Goal: Find specific page/section: Find specific page/section

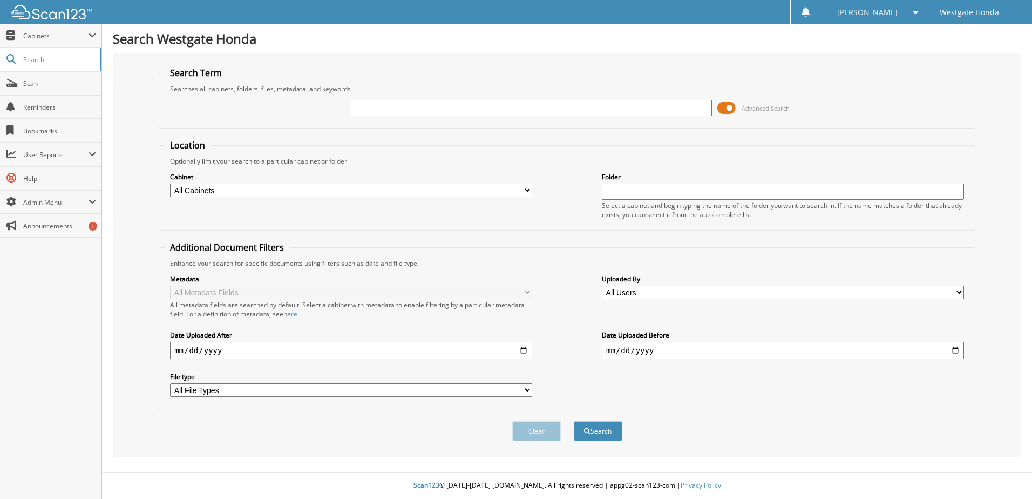
drag, startPoint x: 0, startPoint y: 0, endPoint x: 369, endPoint y: 109, distance: 385.0
click at [369, 109] on input "text" at bounding box center [531, 108] width 362 height 16
type input "64388"
click at [574, 421] on button "Search" at bounding box center [598, 431] width 49 height 20
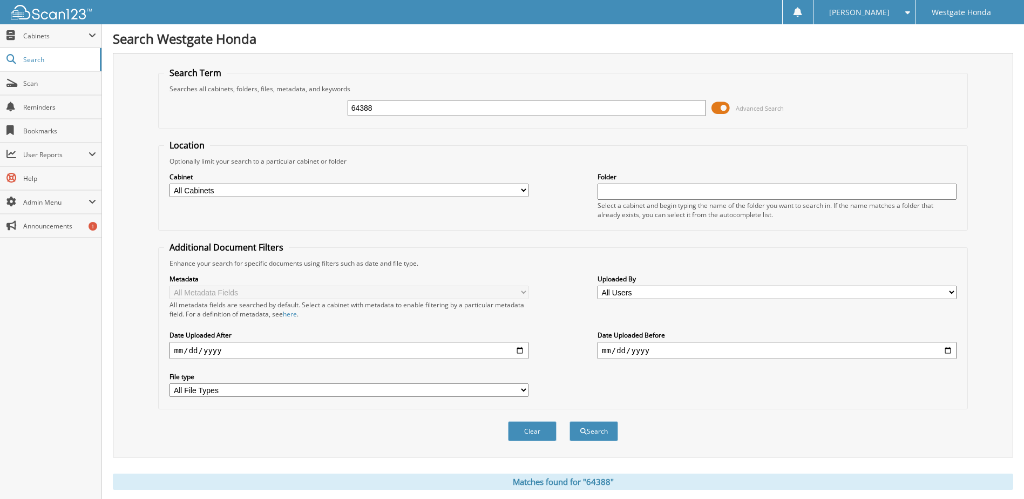
click at [722, 100] on span at bounding box center [721, 108] width 18 height 16
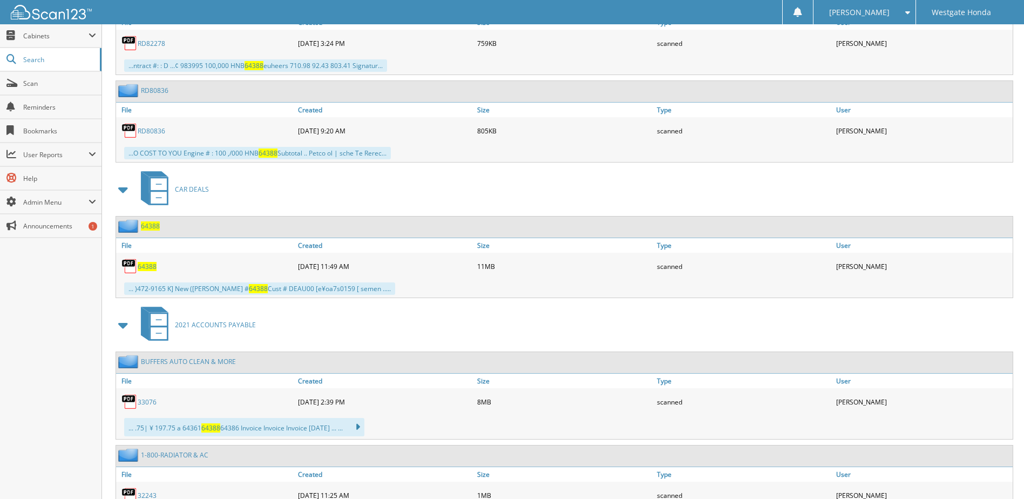
scroll to position [810, 0]
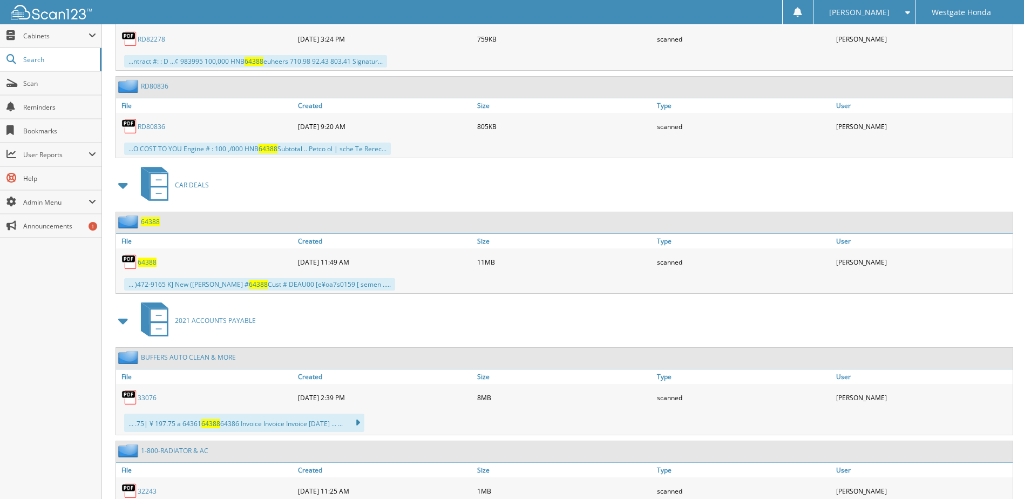
click at [145, 259] on span "64388" at bounding box center [147, 262] width 19 height 9
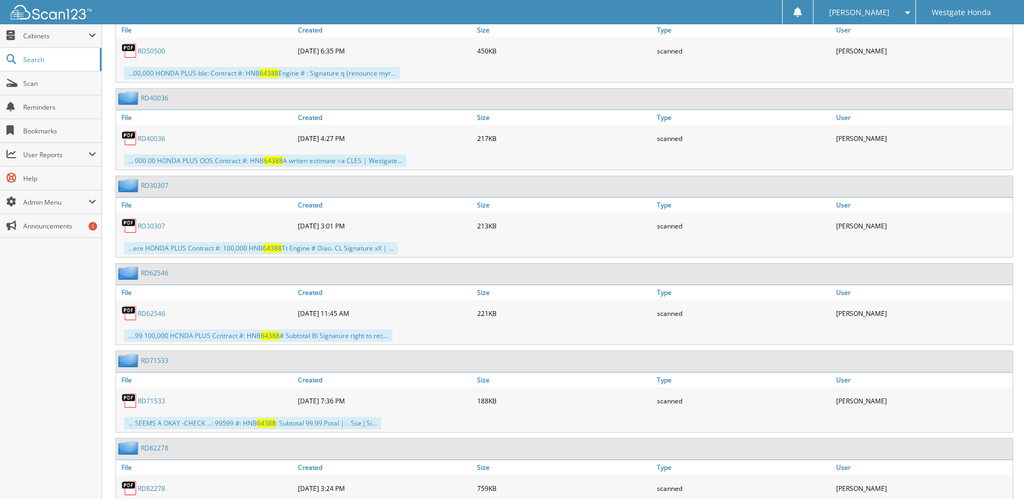
scroll to position [0, 0]
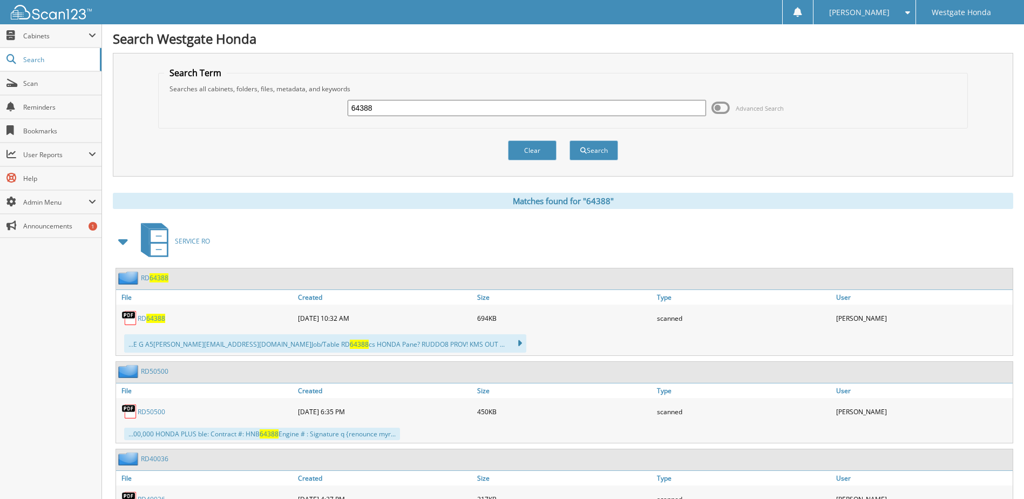
drag, startPoint x: 383, startPoint y: 111, endPoint x: 228, endPoint y: 91, distance: 156.2
click at [267, 95] on div "64388 Advanced Search" at bounding box center [563, 107] width 798 height 29
type input "63313"
click at [570, 140] on button "Search" at bounding box center [594, 150] width 49 height 20
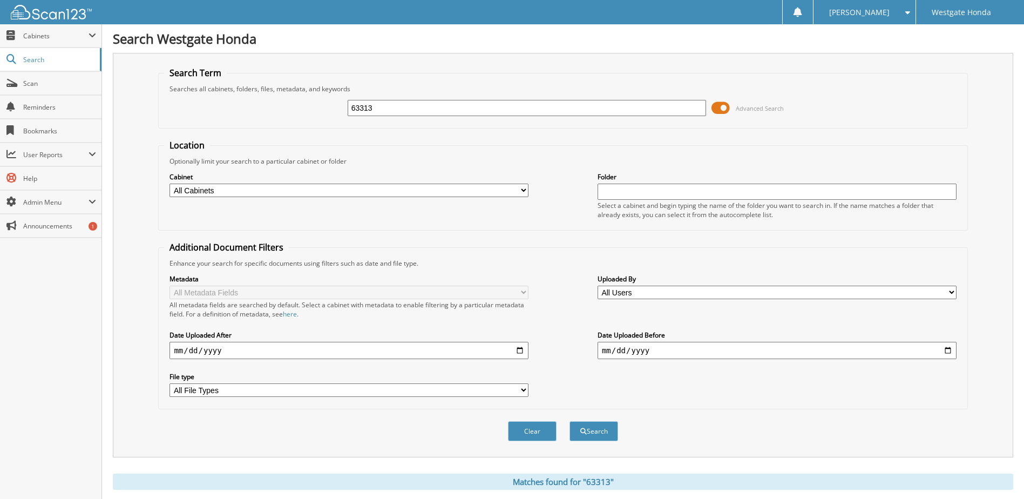
click at [723, 105] on span at bounding box center [721, 108] width 18 height 16
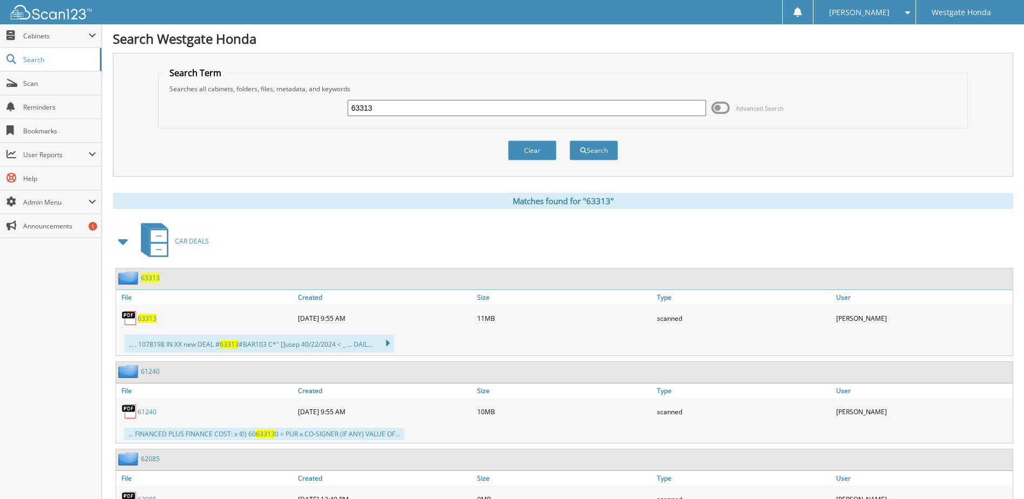
click at [150, 321] on span "63313" at bounding box center [147, 318] width 19 height 9
drag, startPoint x: 375, startPoint y: 107, endPoint x: 144, endPoint y: 166, distance: 237.8
click at [162, 156] on form "Search Term Searches all cabinets, folders, files, metadata, and keywords 63313…" at bounding box center [562, 119] width 809 height 105
type input "64951"
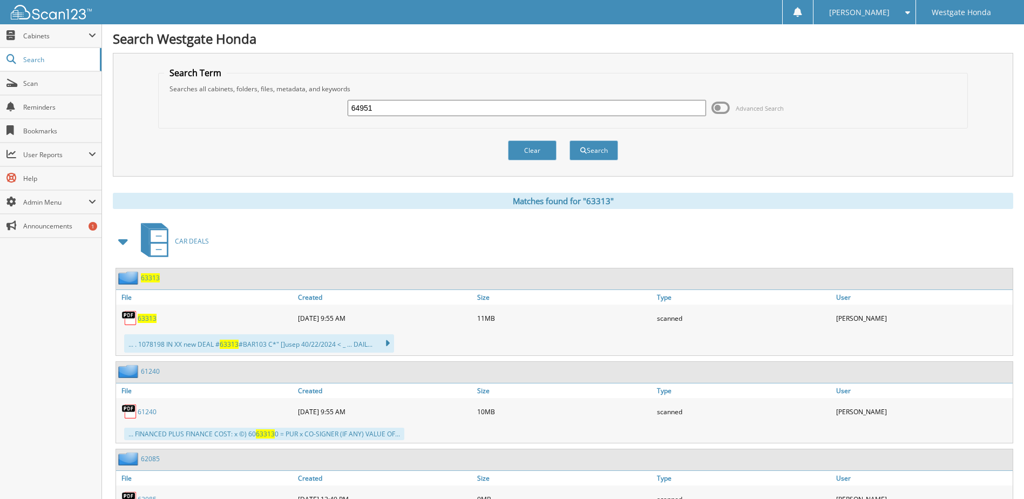
click at [570, 140] on button "Search" at bounding box center [594, 150] width 49 height 20
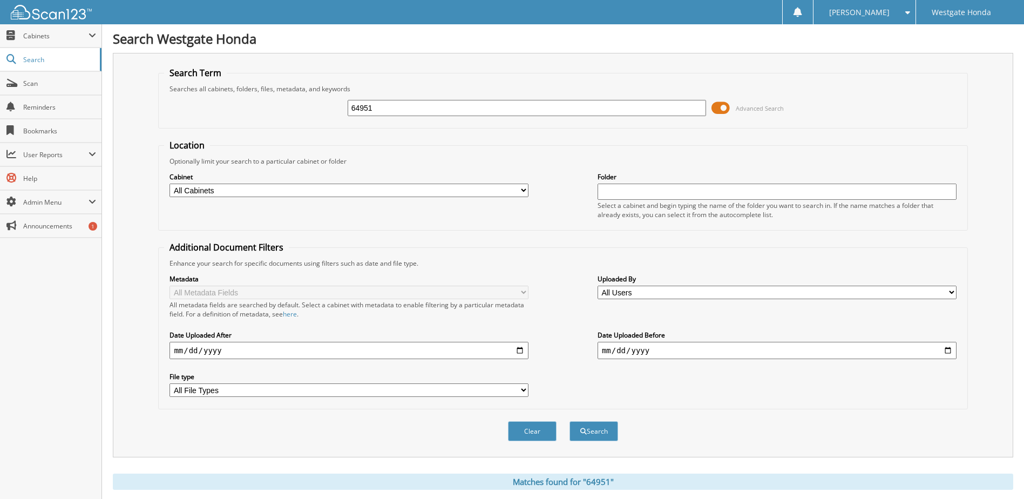
click at [722, 104] on span at bounding box center [721, 108] width 18 height 16
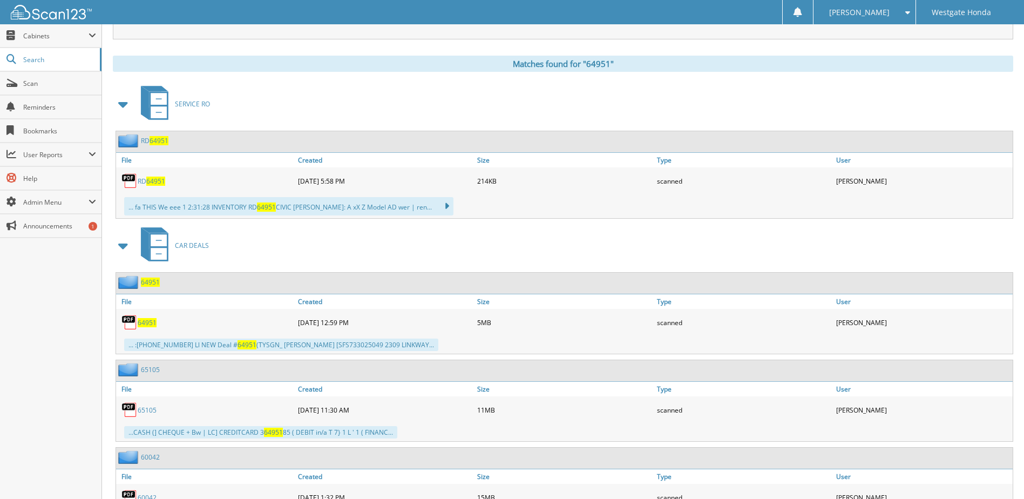
scroll to position [162, 0]
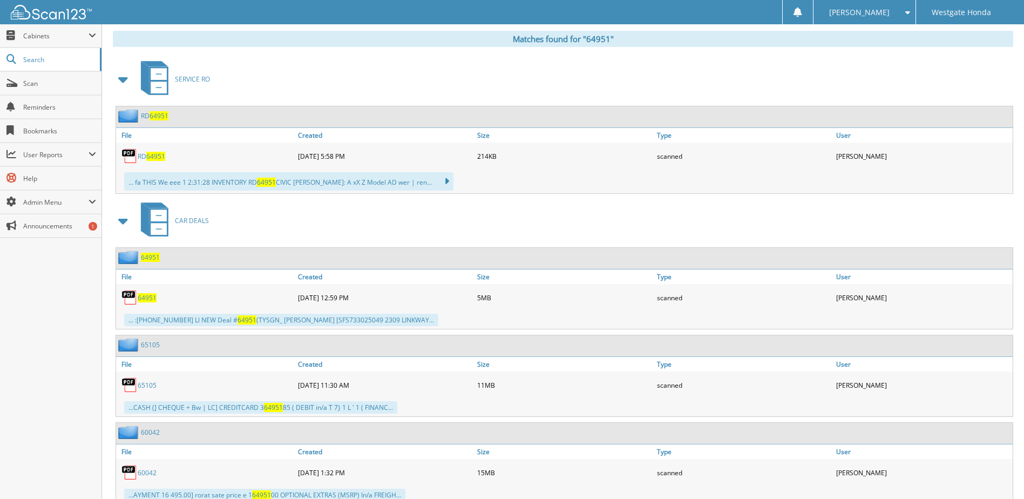
click at [146, 300] on span "64951" at bounding box center [147, 297] width 19 height 9
click at [148, 296] on span "64951" at bounding box center [147, 297] width 19 height 9
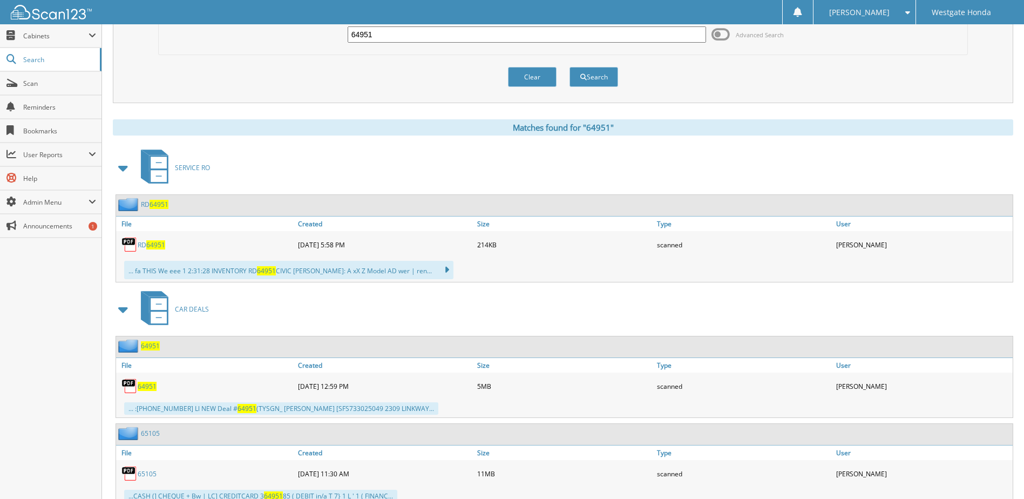
scroll to position [0, 0]
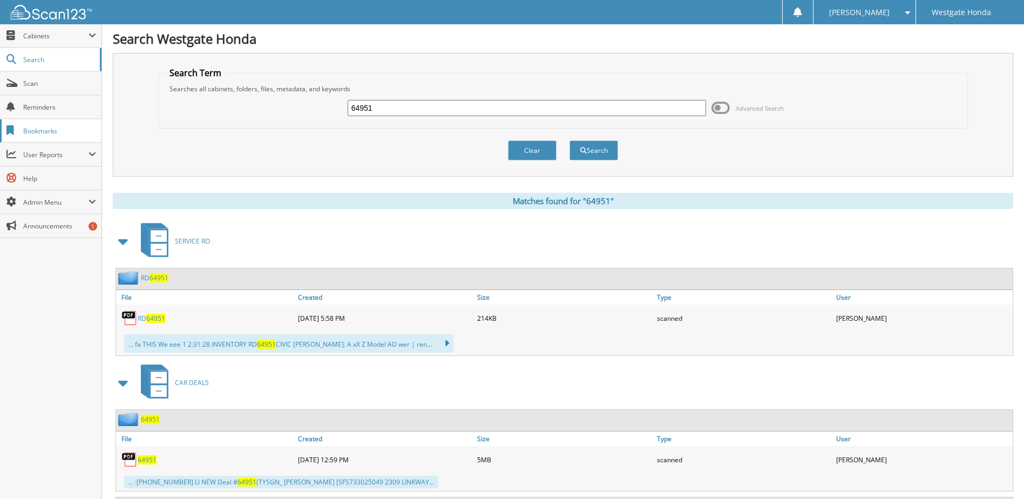
drag, startPoint x: 377, startPoint y: 112, endPoint x: 72, endPoint y: 141, distance: 306.5
click at [72, 141] on body "Betty S. Settings Logout Westgate Honda Close Cabinets" at bounding box center [512, 483] width 1024 height 967
type input "64458"
click at [570, 140] on button "Search" at bounding box center [594, 150] width 49 height 20
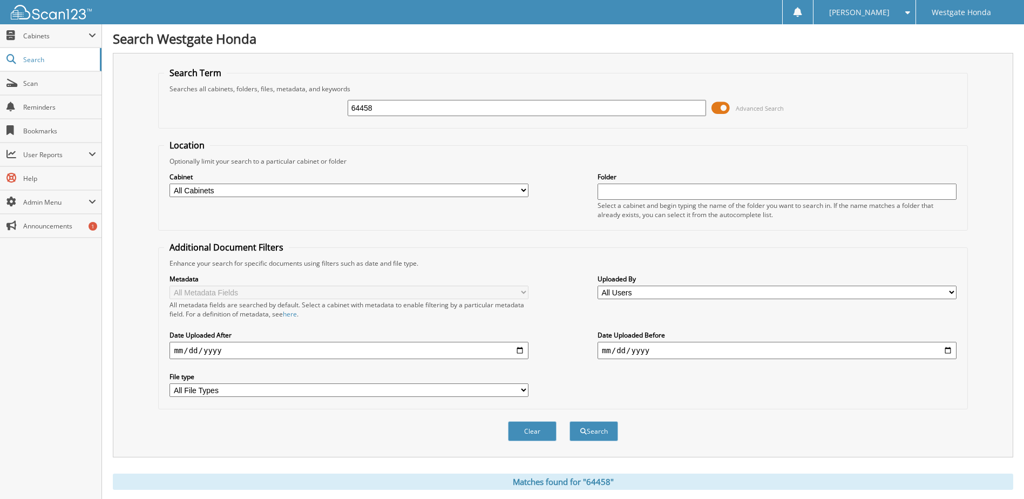
click at [722, 109] on span at bounding box center [721, 108] width 18 height 16
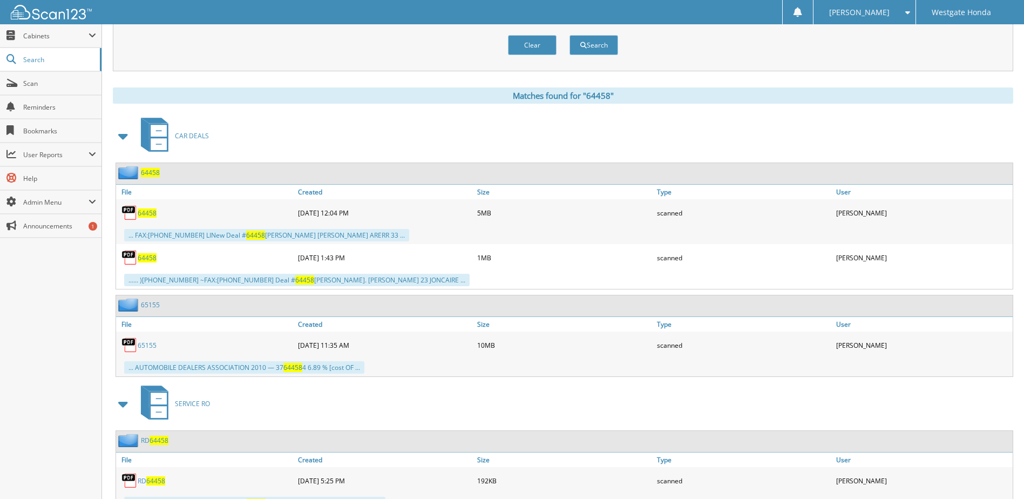
scroll to position [108, 0]
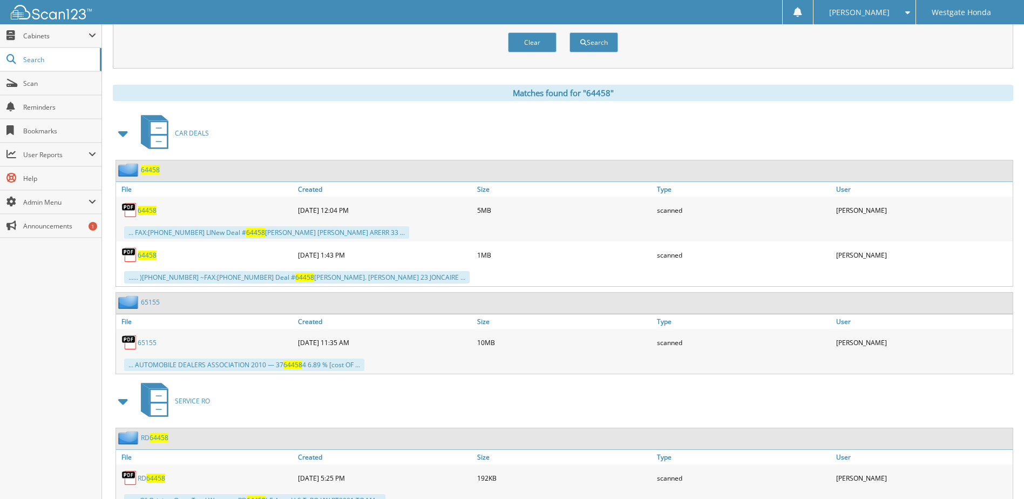
click at [145, 254] on span "64458" at bounding box center [147, 255] width 19 height 9
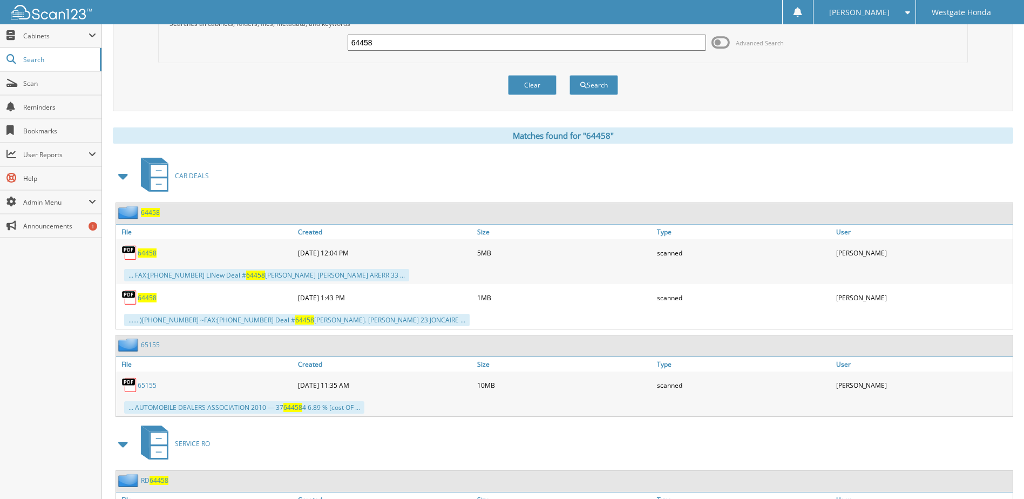
scroll to position [0, 0]
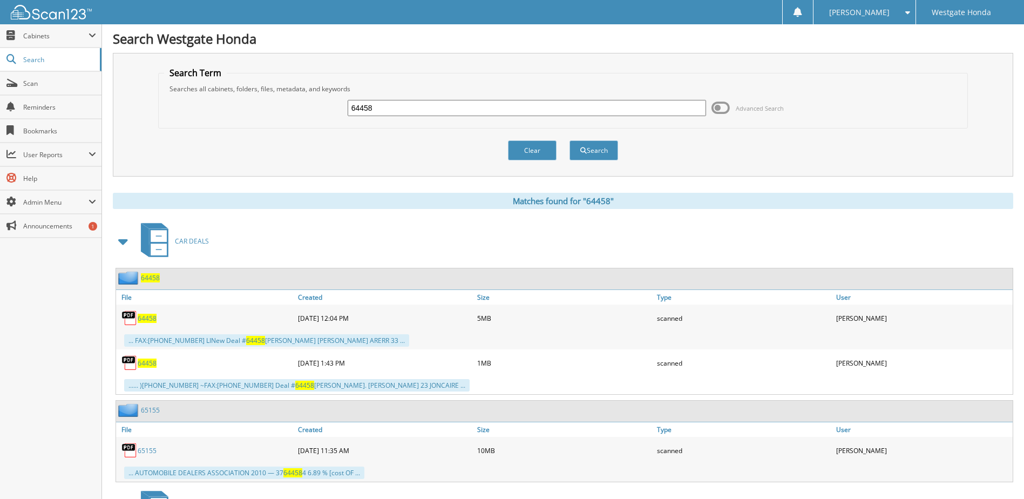
drag, startPoint x: 380, startPoint y: 107, endPoint x: 263, endPoint y: 122, distance: 117.5
click at [263, 122] on div "64458 Advanced Search" at bounding box center [563, 107] width 798 height 29
type input "64645"
click at [570, 140] on button "Search" at bounding box center [594, 150] width 49 height 20
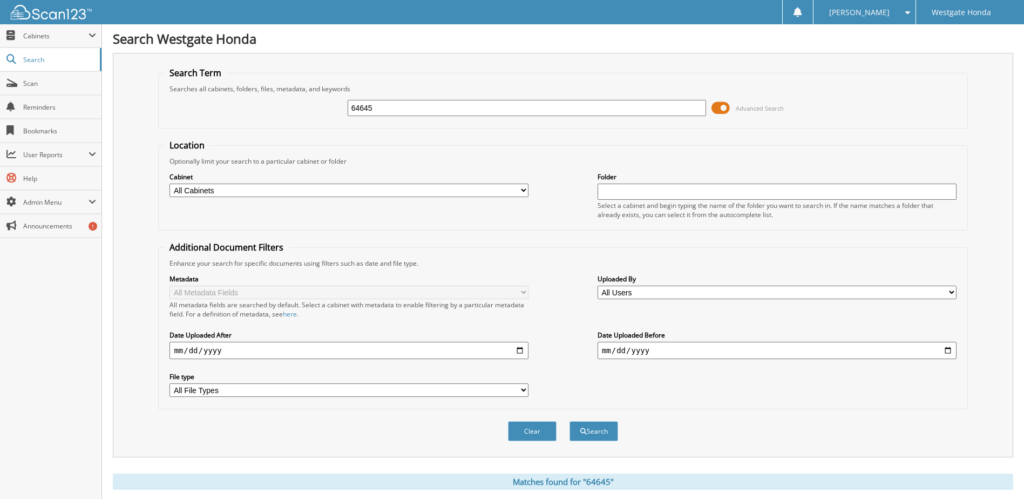
click at [727, 112] on span at bounding box center [721, 108] width 18 height 16
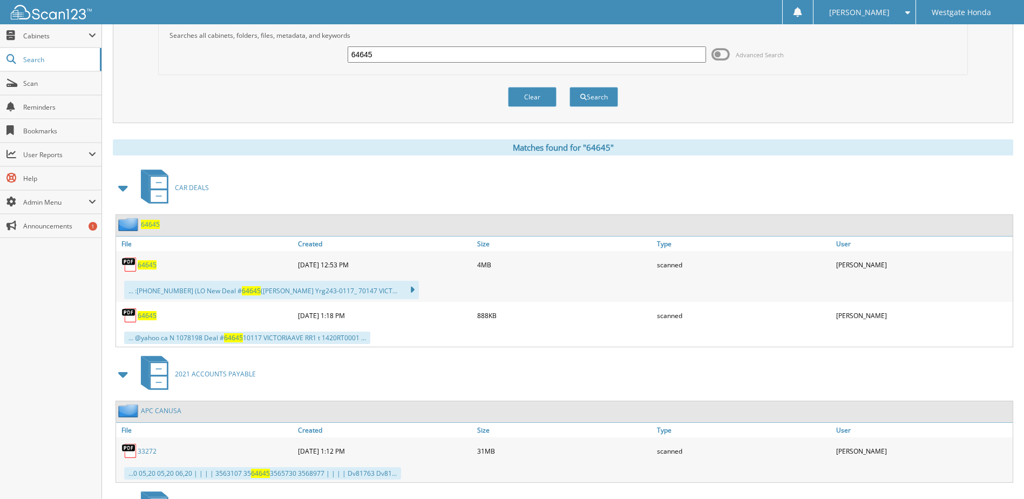
scroll to position [54, 0]
click at [144, 315] on span "64645" at bounding box center [147, 314] width 19 height 9
click at [146, 315] on span "64645" at bounding box center [147, 314] width 19 height 9
drag, startPoint x: 375, startPoint y: 54, endPoint x: 302, endPoint y: 75, distance: 75.9
click at [317, 73] on fieldset "Search Term Searches all cabinets, folders, files, metadata, and keywords 64645…" at bounding box center [562, 44] width 809 height 62
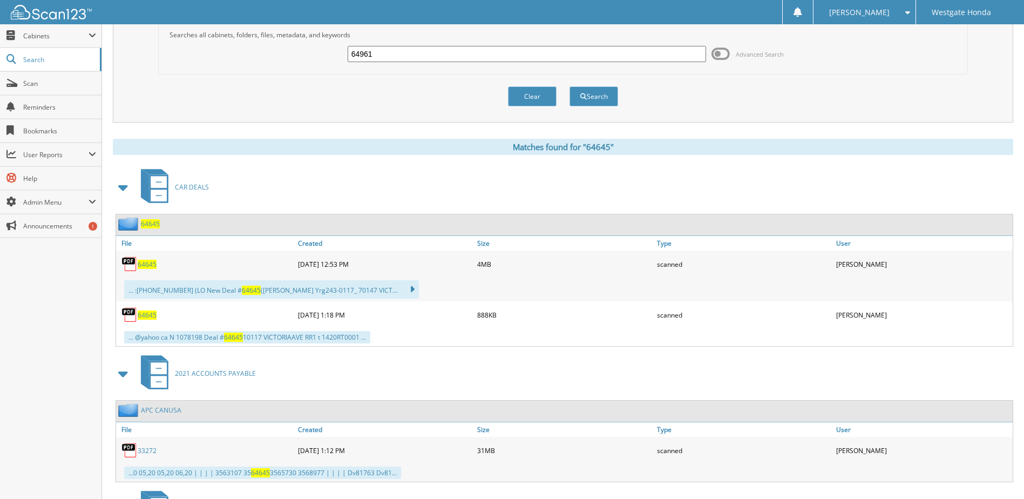
type input "64961"
click at [570, 86] on button "Search" at bounding box center [594, 96] width 49 height 20
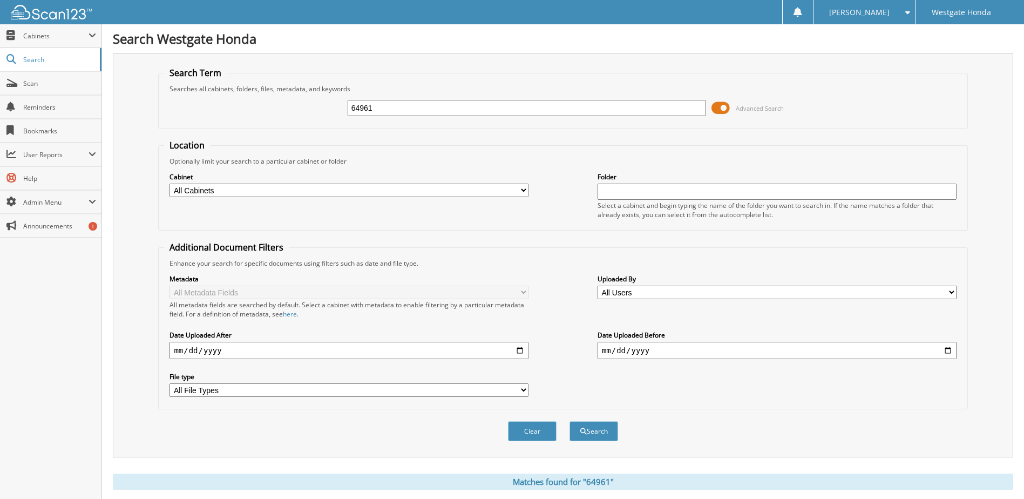
click at [721, 107] on span at bounding box center [721, 108] width 18 height 16
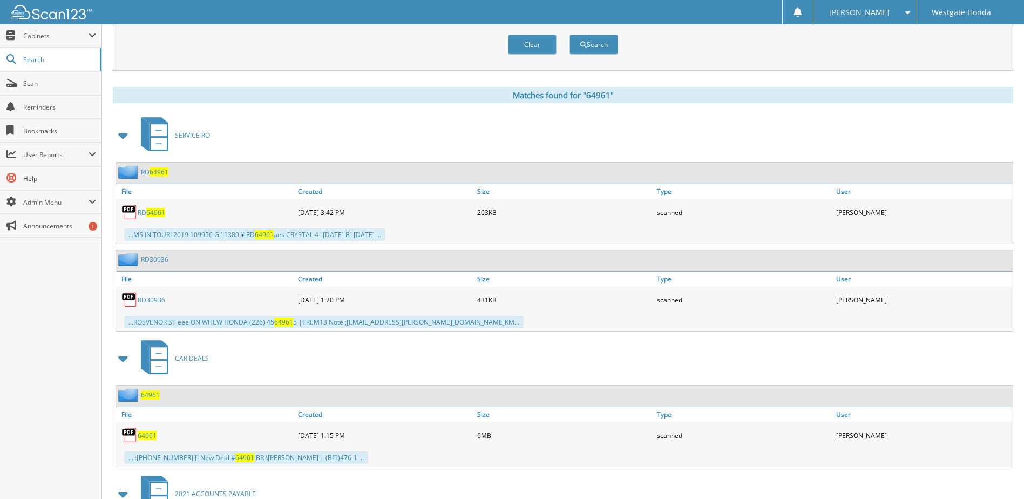
scroll to position [242, 0]
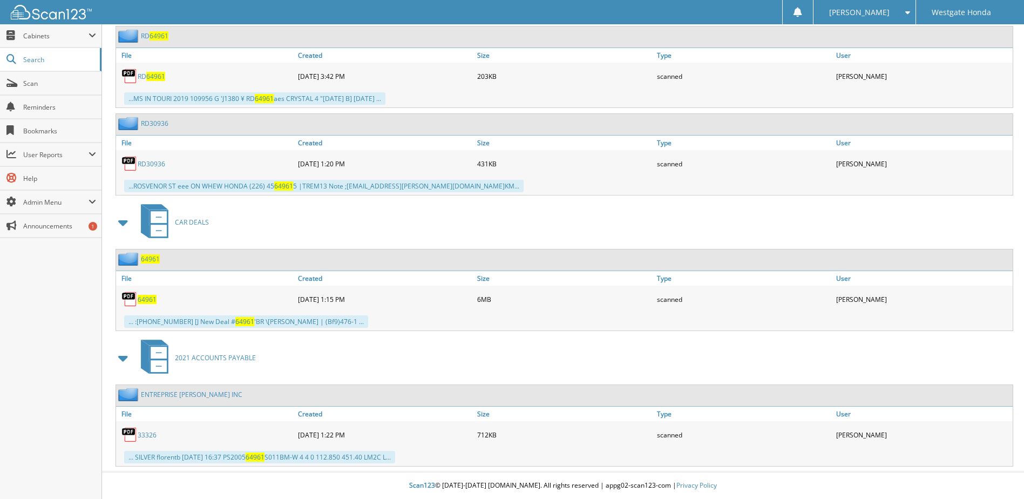
click at [144, 298] on span "64961" at bounding box center [147, 299] width 19 height 9
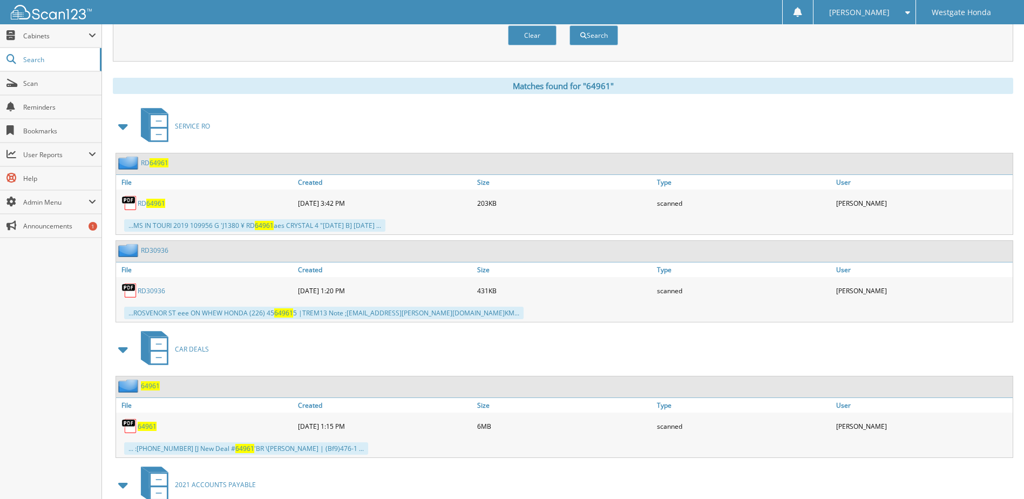
scroll to position [0, 0]
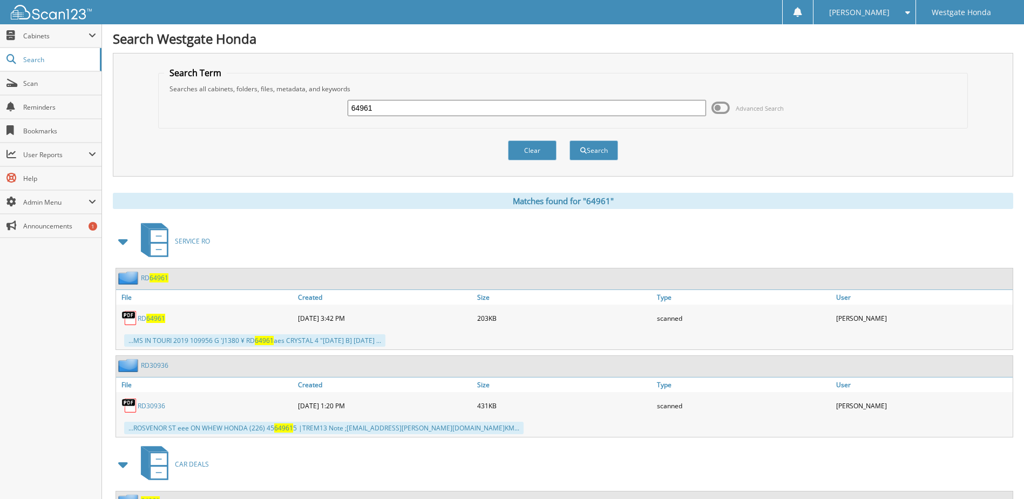
drag, startPoint x: 361, startPoint y: 108, endPoint x: 451, endPoint y: 109, distance: 90.2
click at [450, 109] on input "64961" at bounding box center [527, 108] width 359 height 16
type input "64023"
click at [570, 140] on button "Search" at bounding box center [594, 150] width 49 height 20
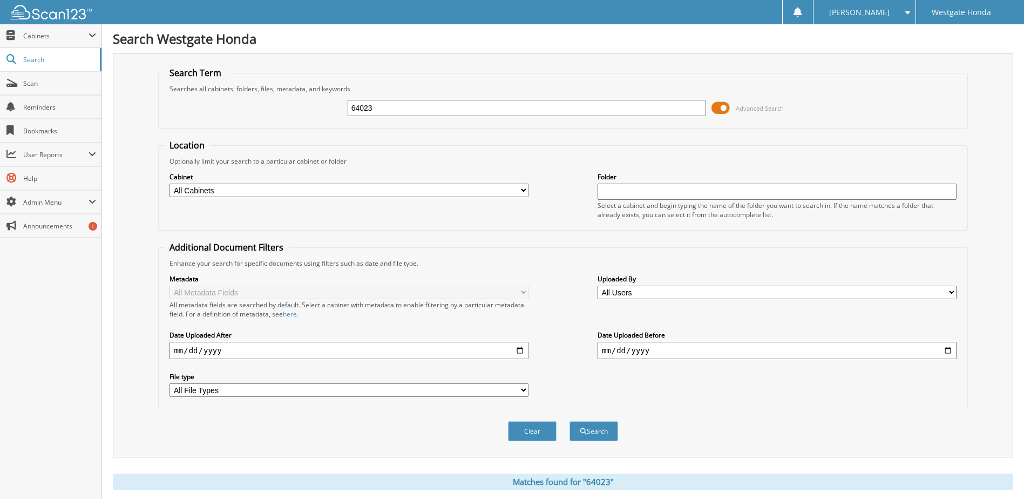
click at [720, 102] on span at bounding box center [721, 108] width 18 height 16
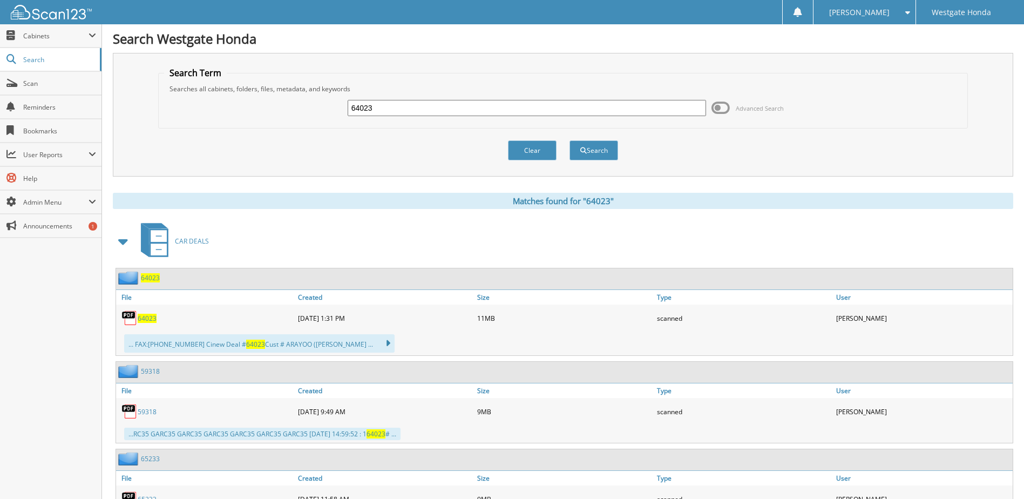
click at [148, 319] on span "64023" at bounding box center [147, 318] width 19 height 9
drag, startPoint x: 364, startPoint y: 109, endPoint x: 579, endPoint y: 107, distance: 214.9
click at [535, 103] on input "64023" at bounding box center [527, 108] width 359 height 16
type input "64075"
click at [570, 140] on button "Search" at bounding box center [594, 150] width 49 height 20
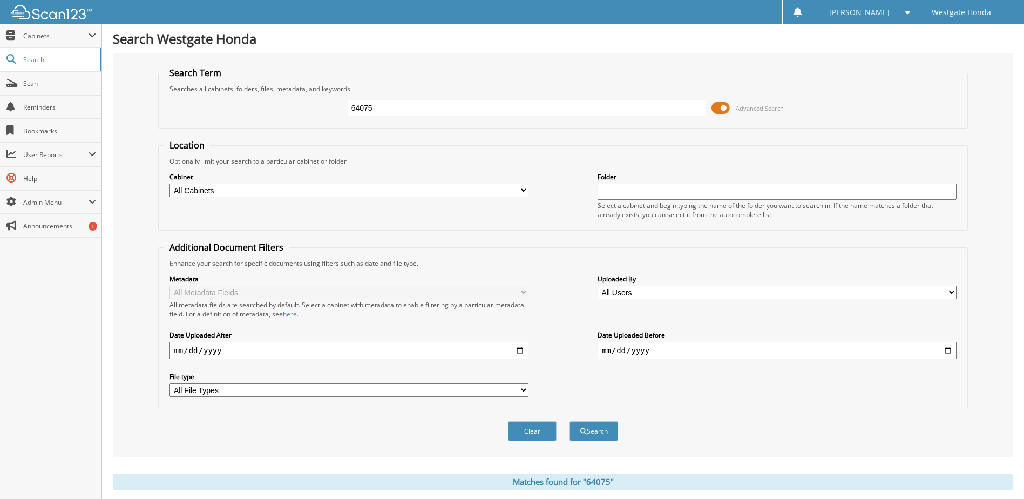
click at [720, 105] on span at bounding box center [721, 108] width 18 height 16
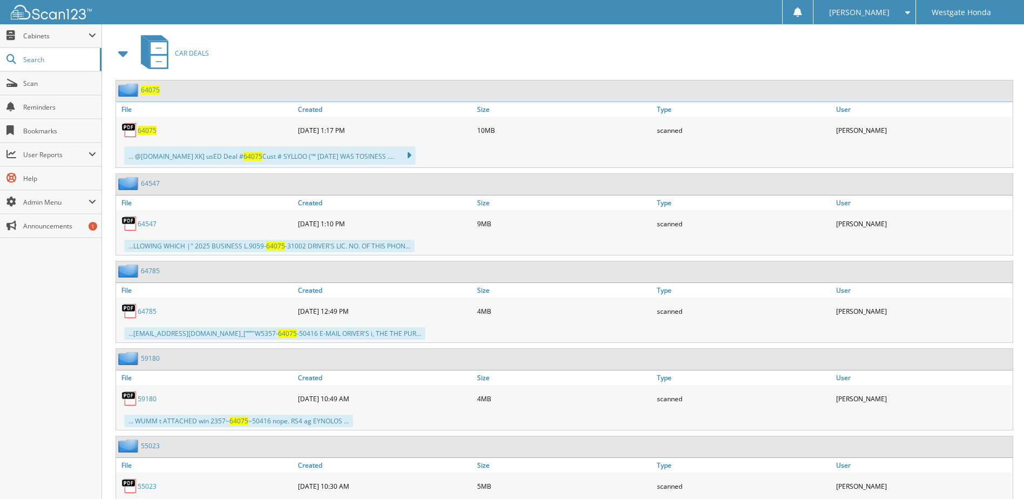
scroll to position [162, 0]
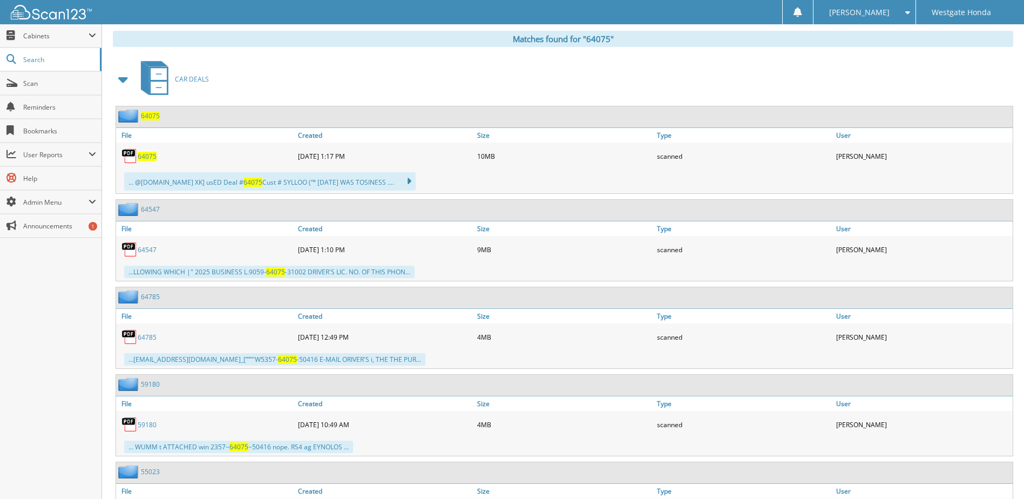
click at [145, 154] on span "64075" at bounding box center [147, 156] width 19 height 9
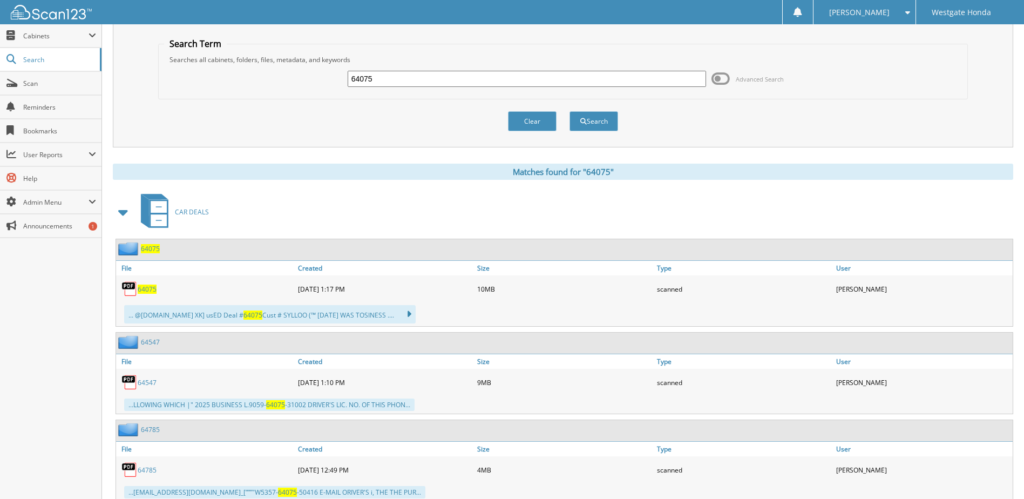
scroll to position [0, 0]
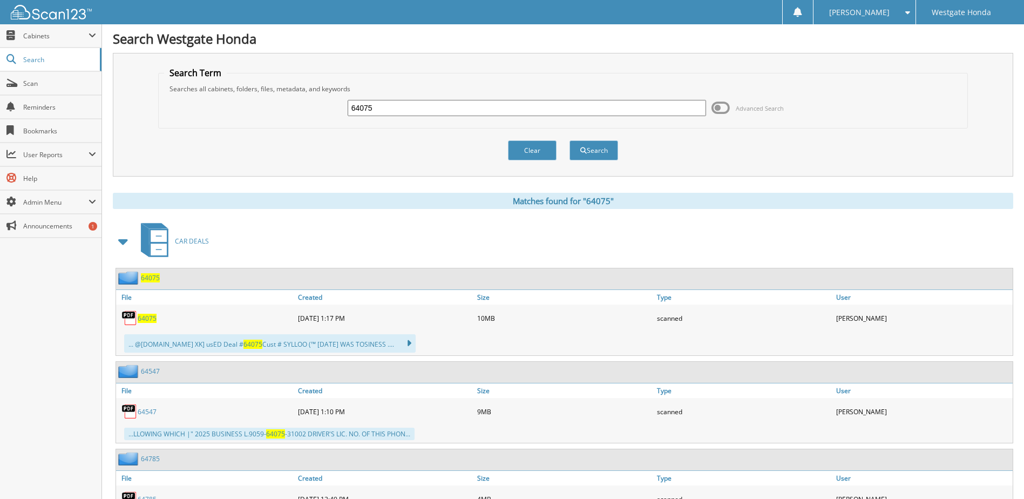
drag, startPoint x: 379, startPoint y: 109, endPoint x: 239, endPoint y: 117, distance: 140.1
click at [247, 114] on div "64075 Advanced Search" at bounding box center [563, 107] width 798 height 29
type input "61974"
click at [570, 140] on button "Search" at bounding box center [594, 150] width 49 height 20
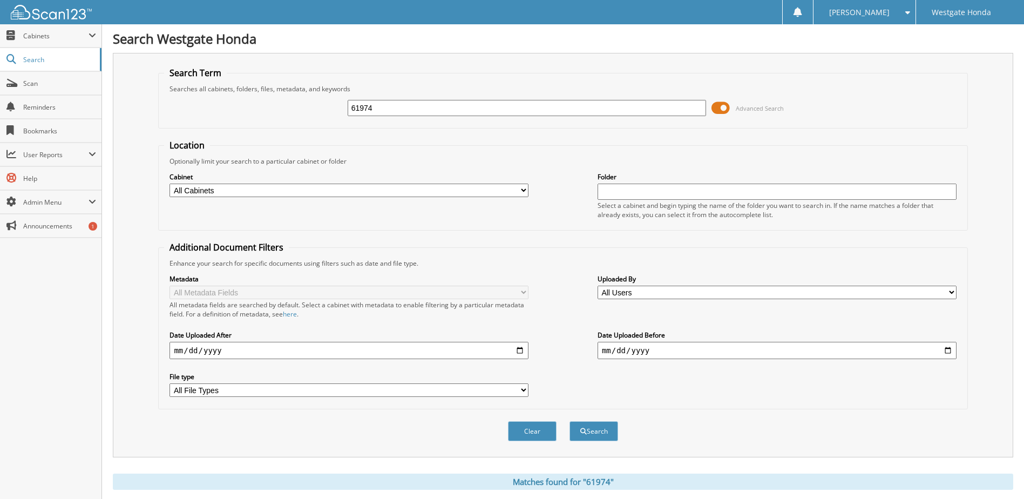
click at [720, 108] on span at bounding box center [721, 108] width 18 height 16
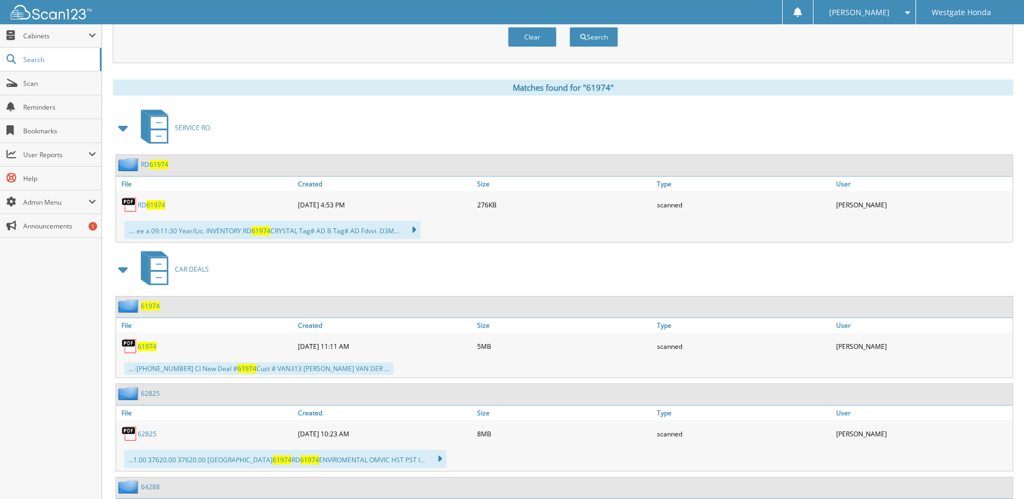
scroll to position [324, 0]
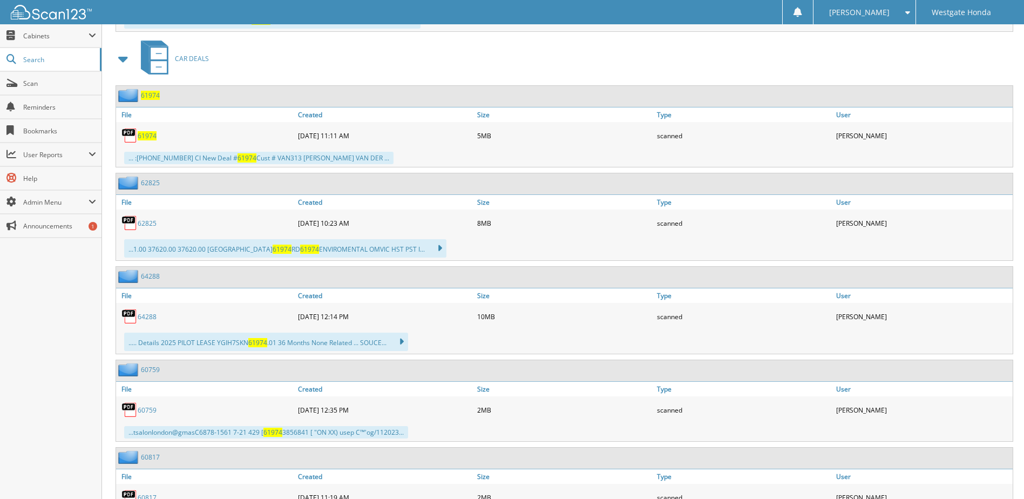
click at [150, 137] on span "61974" at bounding box center [147, 135] width 19 height 9
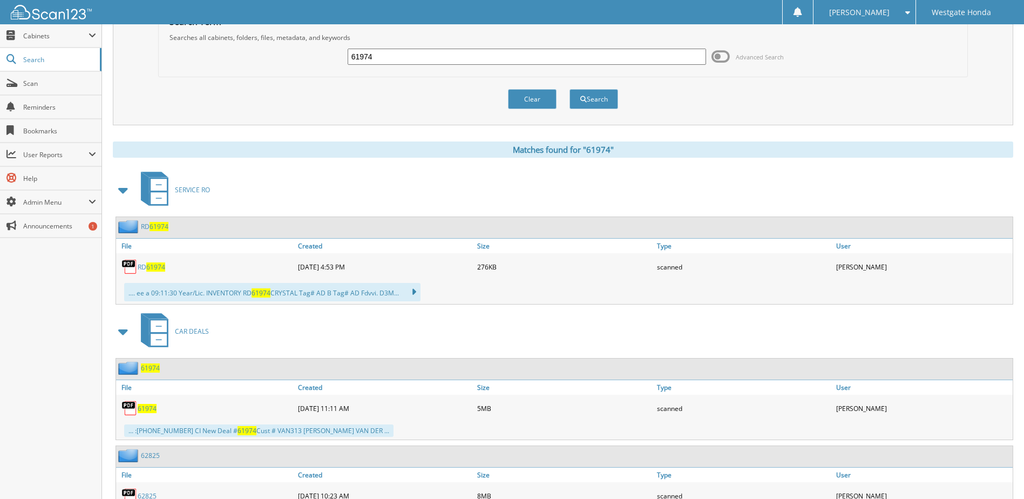
scroll to position [0, 0]
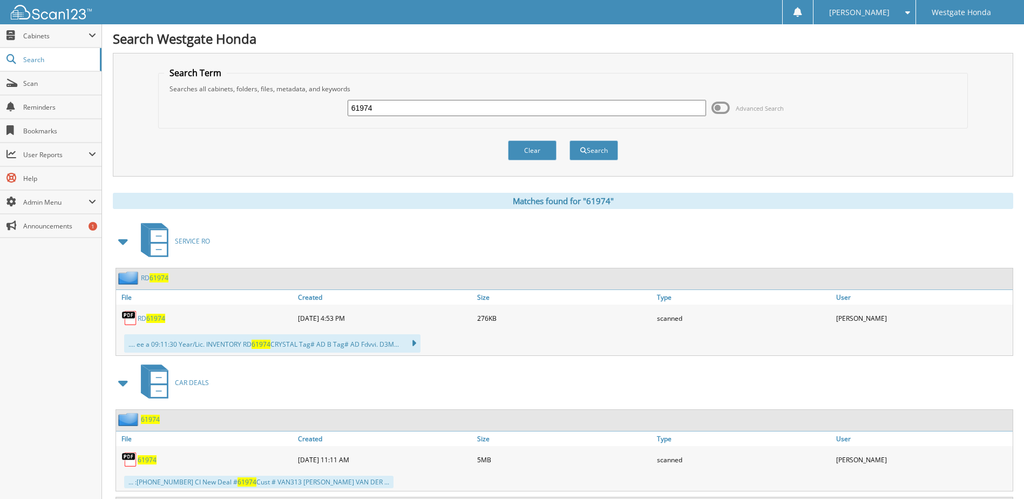
drag, startPoint x: 414, startPoint y: 106, endPoint x: 213, endPoint y: 148, distance: 204.6
click at [242, 141] on form "Search Term Searches all cabinets, folders, files, metadata, and keywords 61974…" at bounding box center [562, 119] width 809 height 105
type input "62157"
click at [570, 140] on button "Search" at bounding box center [594, 150] width 49 height 20
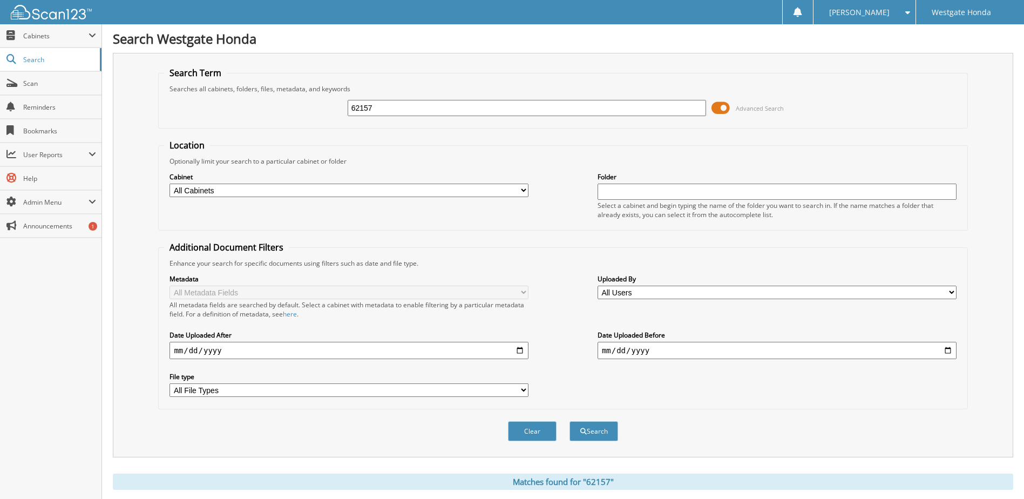
click at [724, 107] on span at bounding box center [721, 108] width 18 height 16
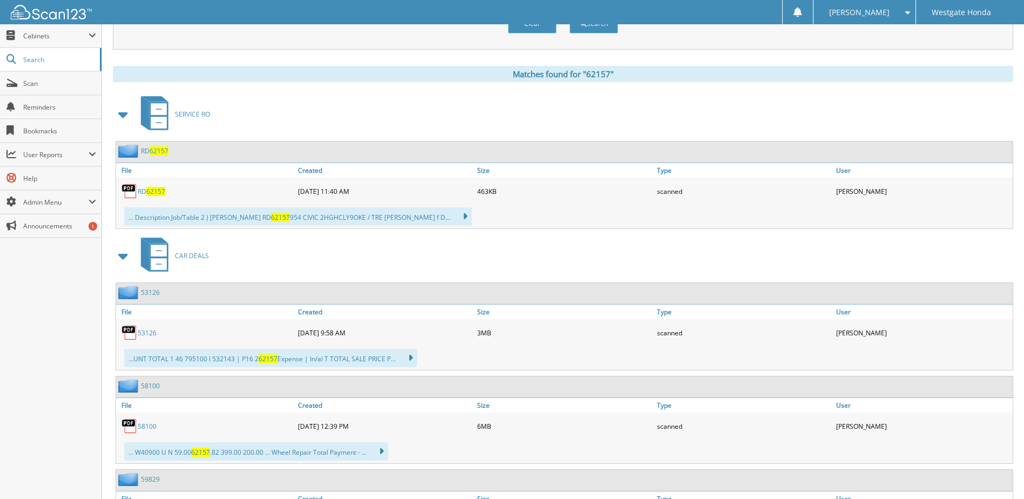
scroll to position [111, 0]
